Goal: Transaction & Acquisition: Purchase product/service

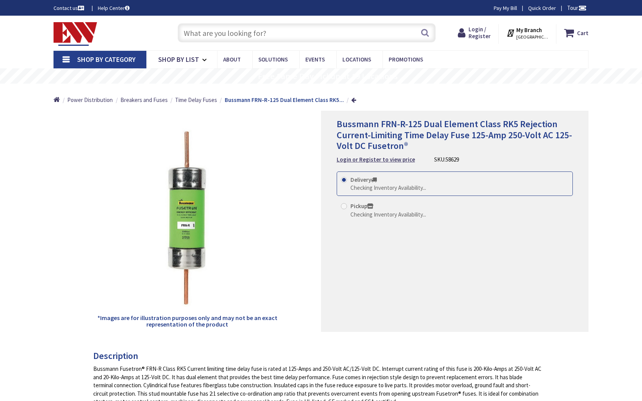
type input "Central Pk, 909 Kiely Blvd, Santa Clara, CA 95051, USA"
